Goal: Transaction & Acquisition: Purchase product/service

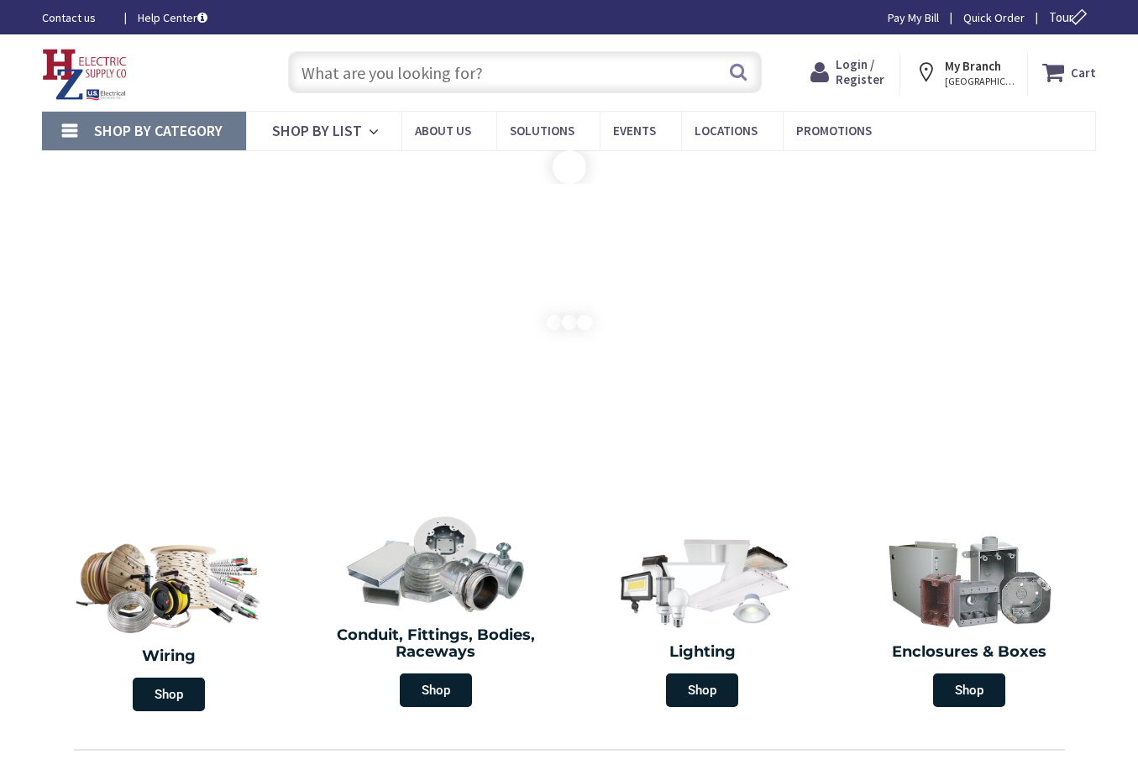
click at [384, 76] on input "text" at bounding box center [525, 72] width 474 height 42
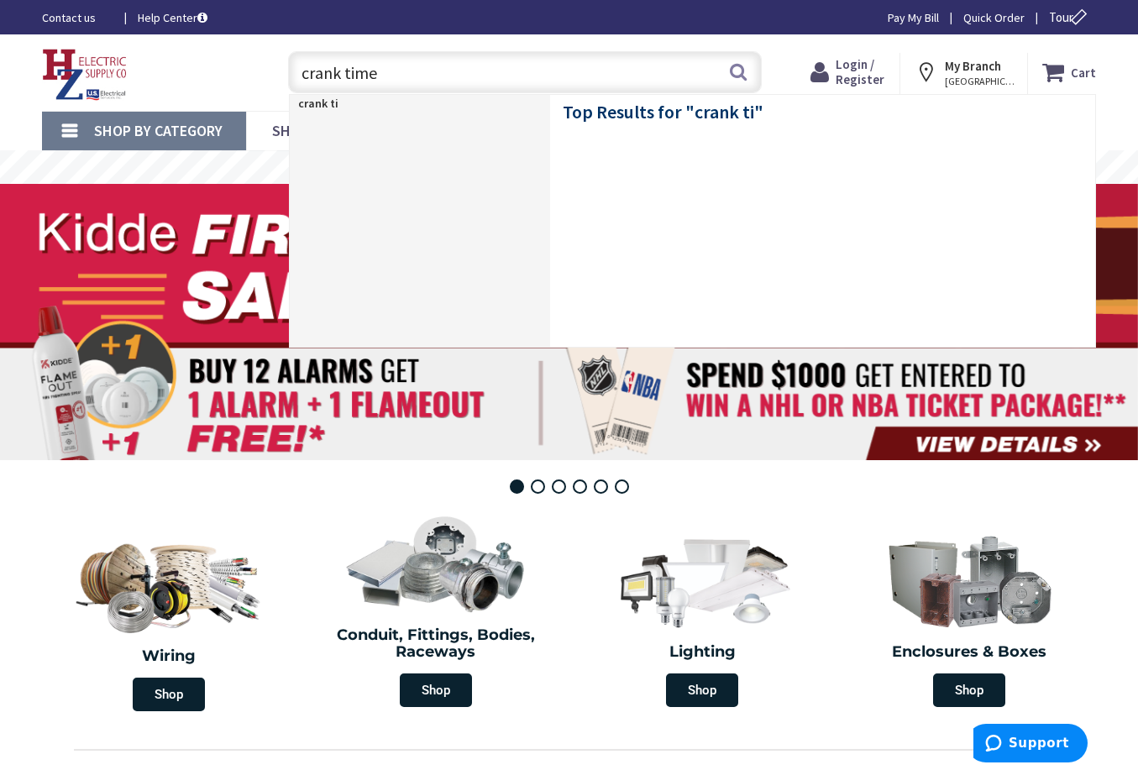
type input "crank timer"
type input "[GEOGRAPHIC_DATA], [STREET_ADDRESS][PERSON_NAME]"
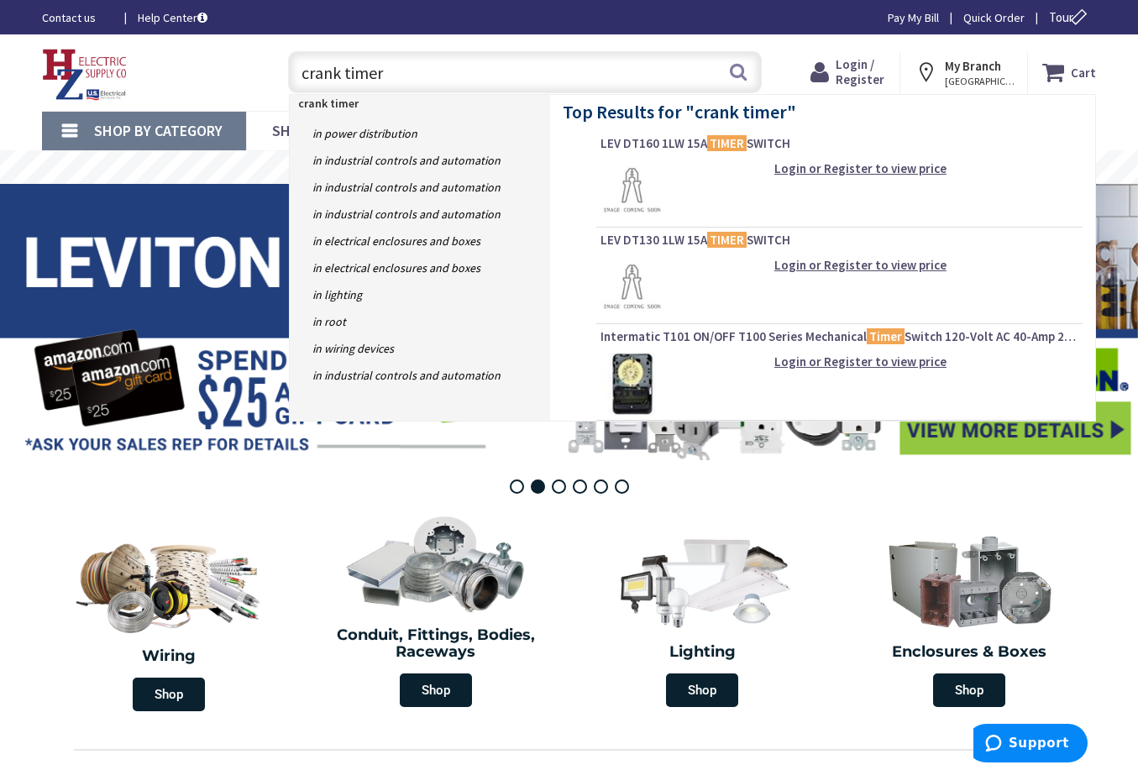
click at [306, 75] on input "crank timer" at bounding box center [525, 72] width 474 height 42
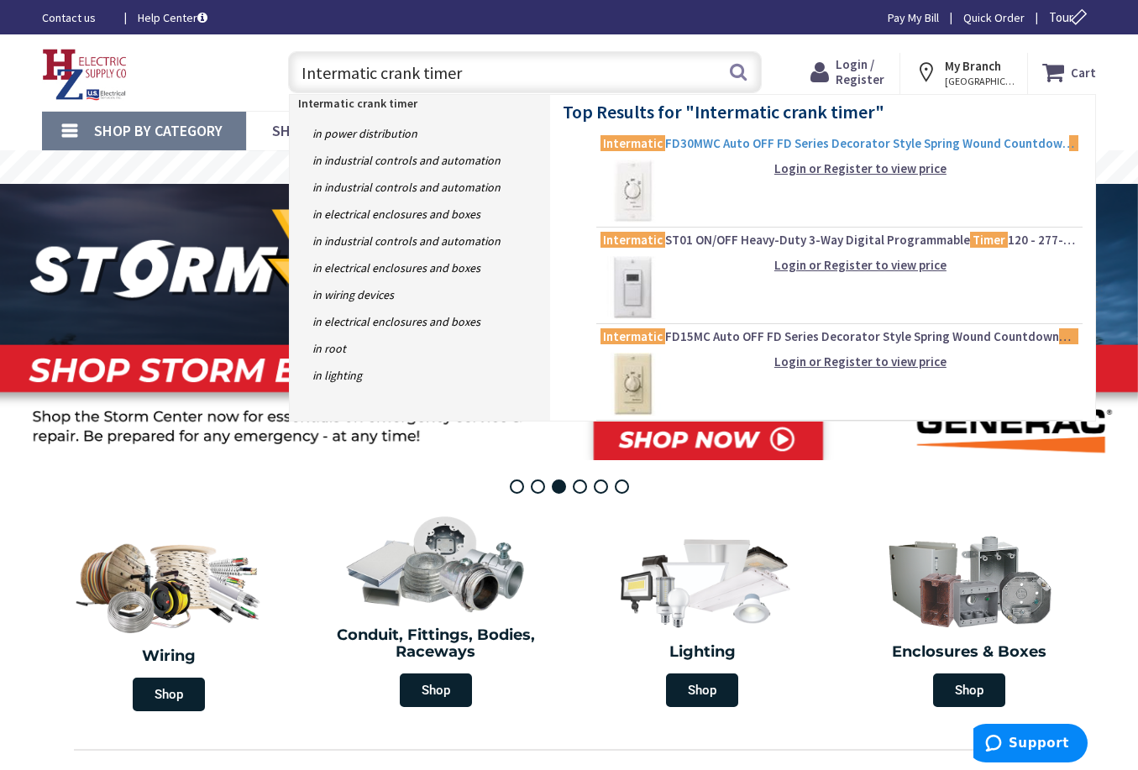
type input "Intermatic crank timer"
click at [703, 145] on span "Intermatic FD30MWC Auto OFF FD Series Decorator Style Spring Wound Countdown Ti…" at bounding box center [840, 143] width 478 height 17
